Goal: Transaction & Acquisition: Download file/media

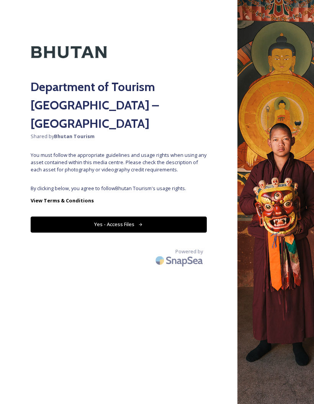
click at [124, 216] on button "Yes - Access Files" at bounding box center [119, 224] width 176 height 16
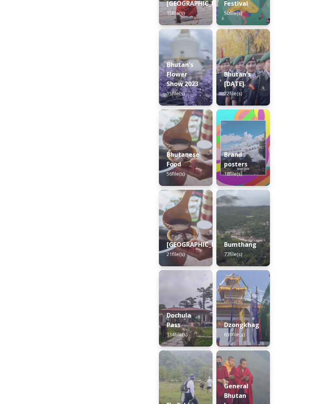
scroll to position [177, 0]
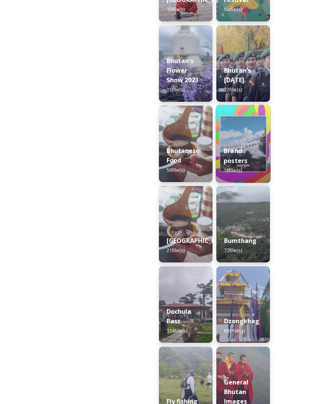
click at [235, 155] on strong "Brand posters" at bounding box center [235, 155] width 24 height 18
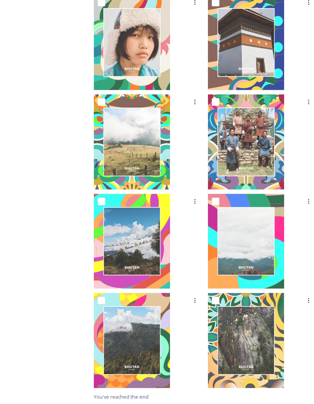
scroll to position [652, 0]
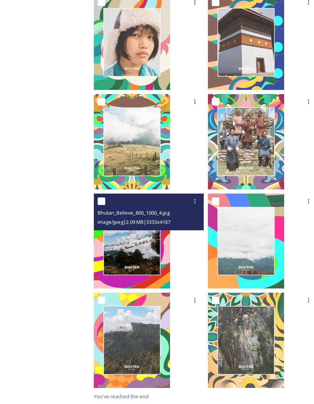
click at [146, 249] on img at bounding box center [132, 241] width 76 height 95
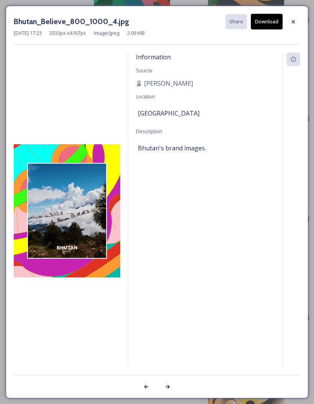
scroll to position [31, 0]
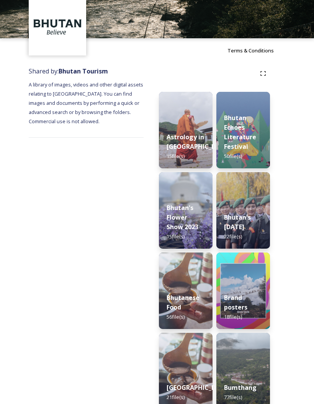
click at [125, 24] on img at bounding box center [157, 3] width 314 height 69
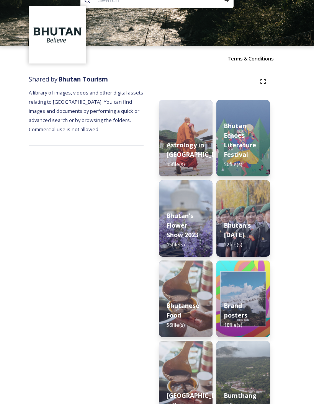
scroll to position [0, 0]
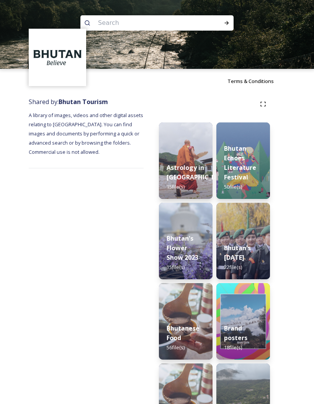
click at [289, 46] on img at bounding box center [157, 34] width 314 height 69
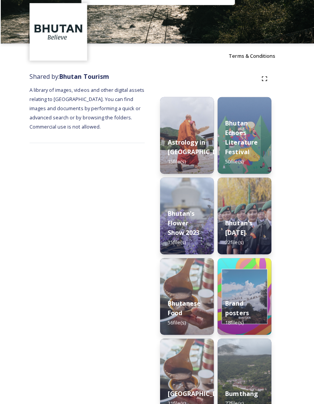
scroll to position [29, 0]
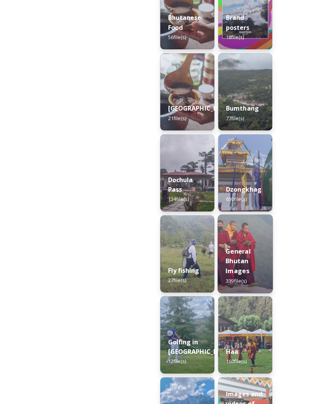
click at [237, 255] on strong "General Bhutan Images" at bounding box center [235, 259] width 25 height 28
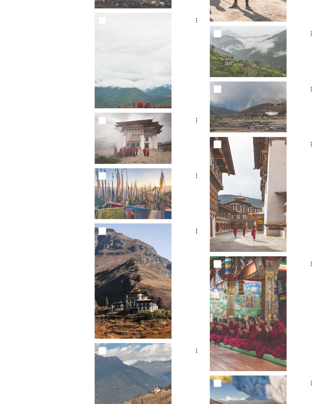
scroll to position [797, 0]
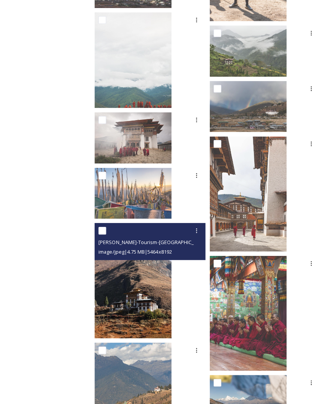
click at [160, 273] on img at bounding box center [132, 278] width 76 height 114
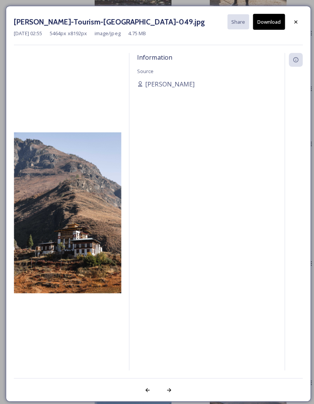
click at [263, 18] on button "Download" at bounding box center [266, 22] width 32 height 16
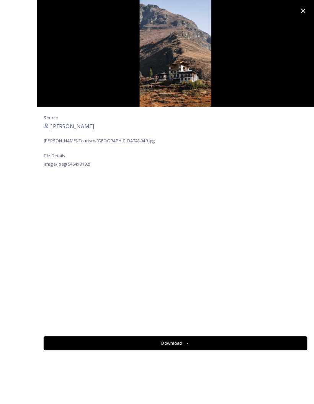
scroll to position [386, 0]
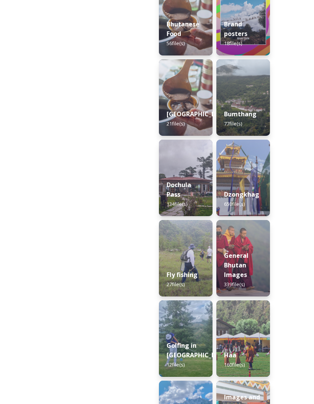
scroll to position [31, 0]
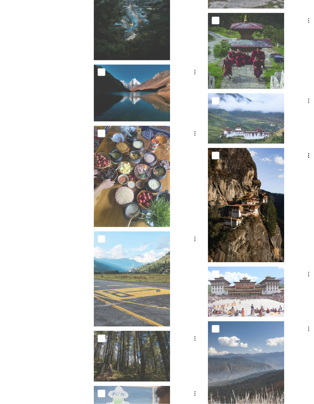
scroll to position [2202, 0]
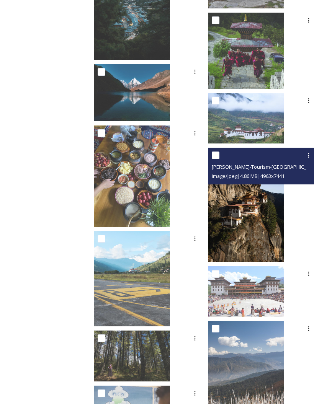
click at [221, 211] on img at bounding box center [246, 205] width 76 height 114
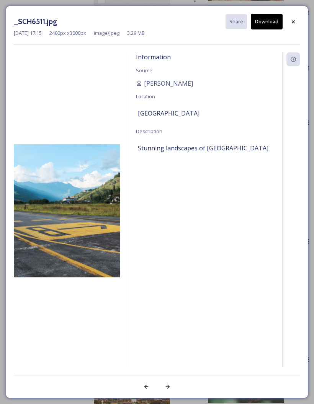
scroll to position [815, 0]
click at [88, 233] on img at bounding box center [67, 210] width 106 height 133
click at [293, 20] on icon at bounding box center [293, 22] width 6 height 6
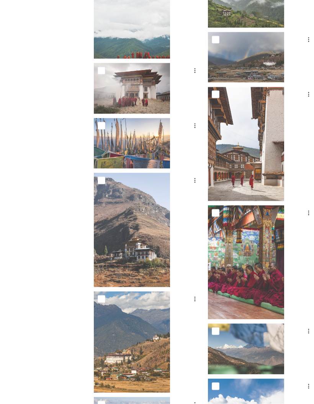
scroll to position [847, 0]
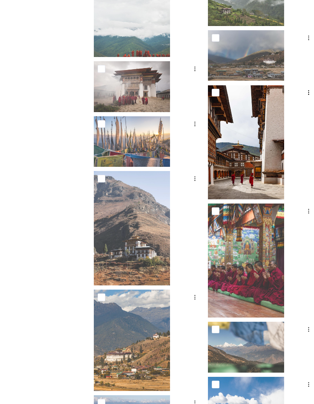
click at [230, 141] on img at bounding box center [246, 142] width 76 height 114
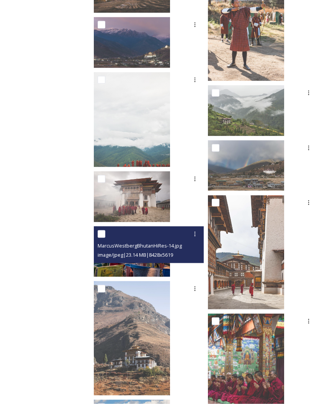
scroll to position [737, 0]
click at [152, 251] on span "image/jpeg | 23.14 MB | 8428 x 5619" at bounding box center [135, 254] width 75 height 7
click at [158, 262] on img at bounding box center [132, 251] width 76 height 51
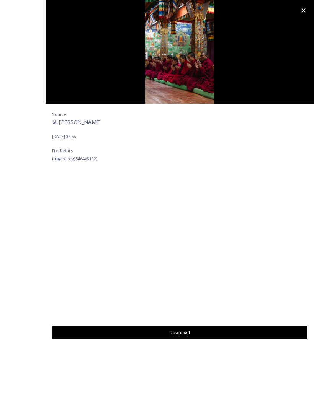
scroll to position [216, 0]
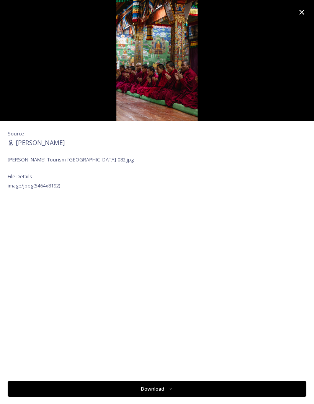
click at [300, 10] on icon at bounding box center [301, 12] width 9 height 9
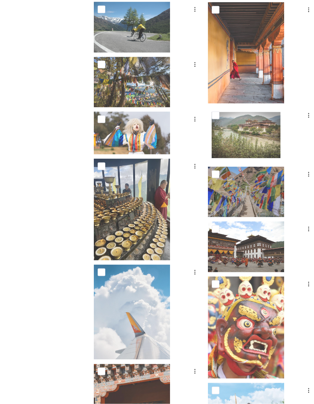
scroll to position [2936, 0]
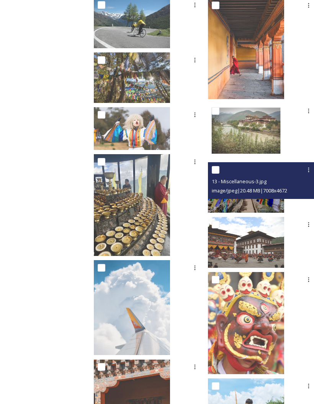
click at [217, 177] on div "13 - Miscellaneous-3.jpg" at bounding box center [263, 181] width 104 height 9
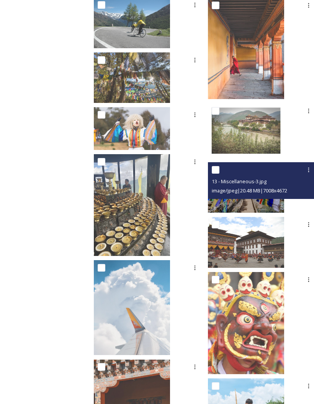
click at [225, 199] on img at bounding box center [246, 187] width 76 height 51
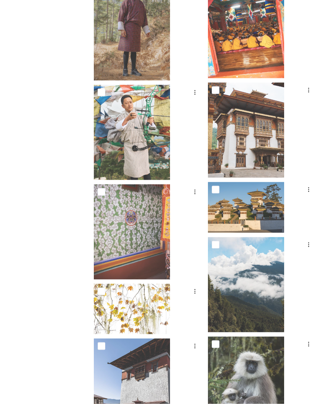
scroll to position [9140, 0]
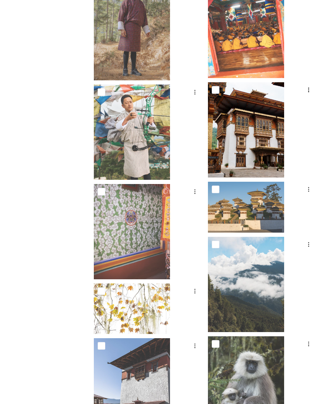
click at [216, 143] on img at bounding box center [246, 129] width 76 height 95
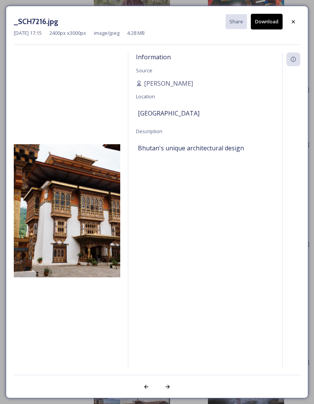
click at [312, 41] on div "_SCH7216.jpg Share Download [DATE] 17:15 2400 px x 3000 px image/jpeg 4.28 MB I…" at bounding box center [157, 202] width 314 height 404
click at [292, 16] on div at bounding box center [293, 22] width 14 height 14
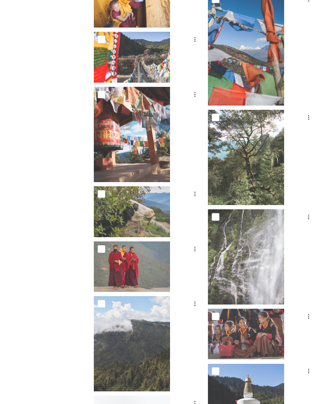
scroll to position [10934, 0]
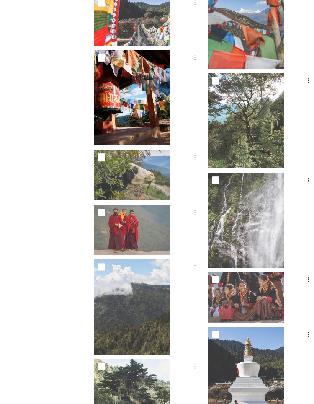
click at [139, 117] on img at bounding box center [132, 97] width 76 height 95
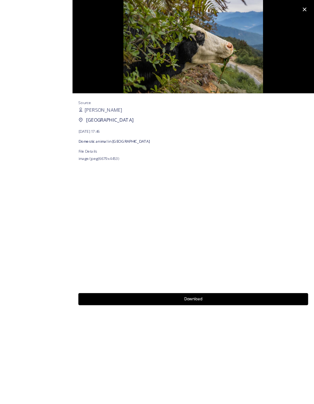
scroll to position [5522, 0]
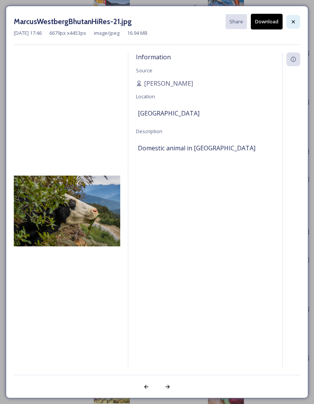
click at [295, 17] on div at bounding box center [293, 22] width 14 height 14
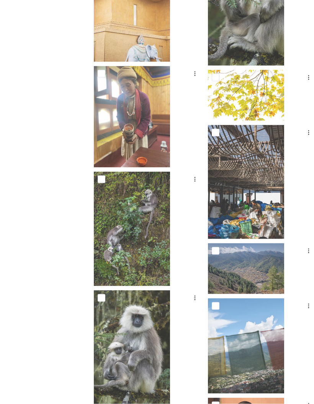
scroll to position [12403, 0]
